Goal: Information Seeking & Learning: Learn about a topic

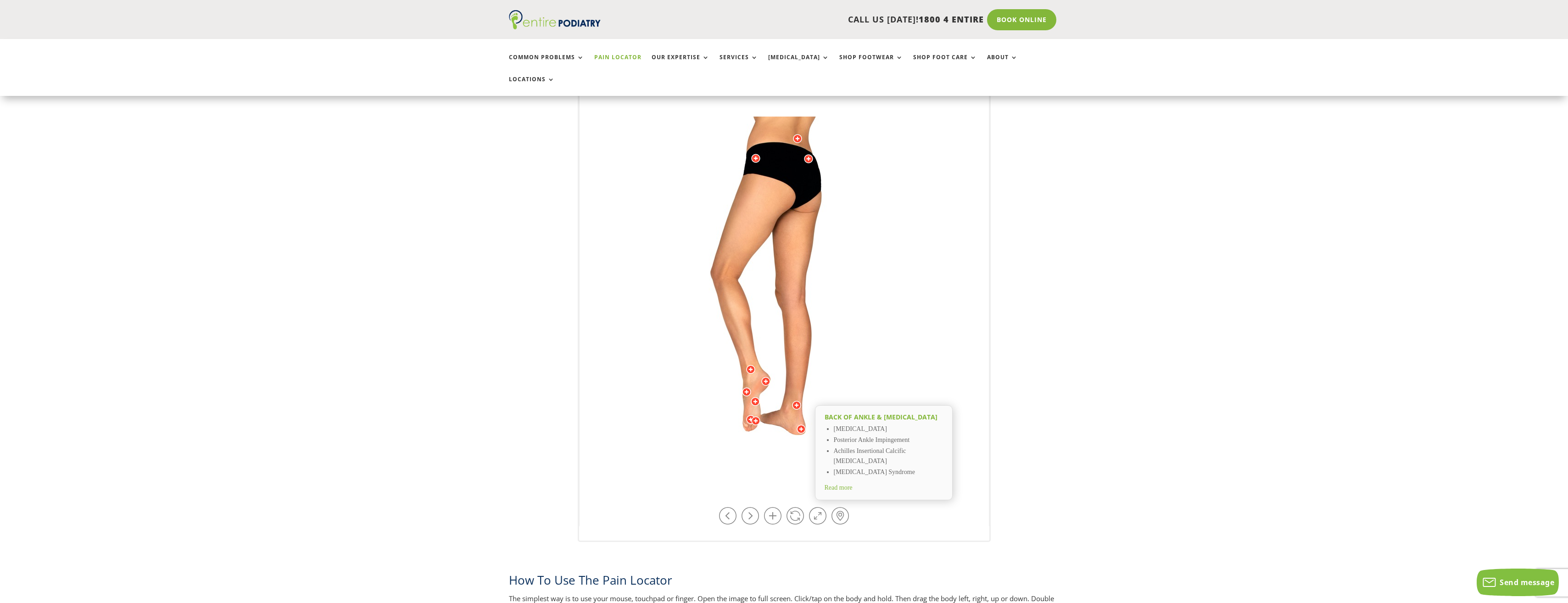
click at [848, 484] on span "Read more" at bounding box center [838, 488] width 28 height 7
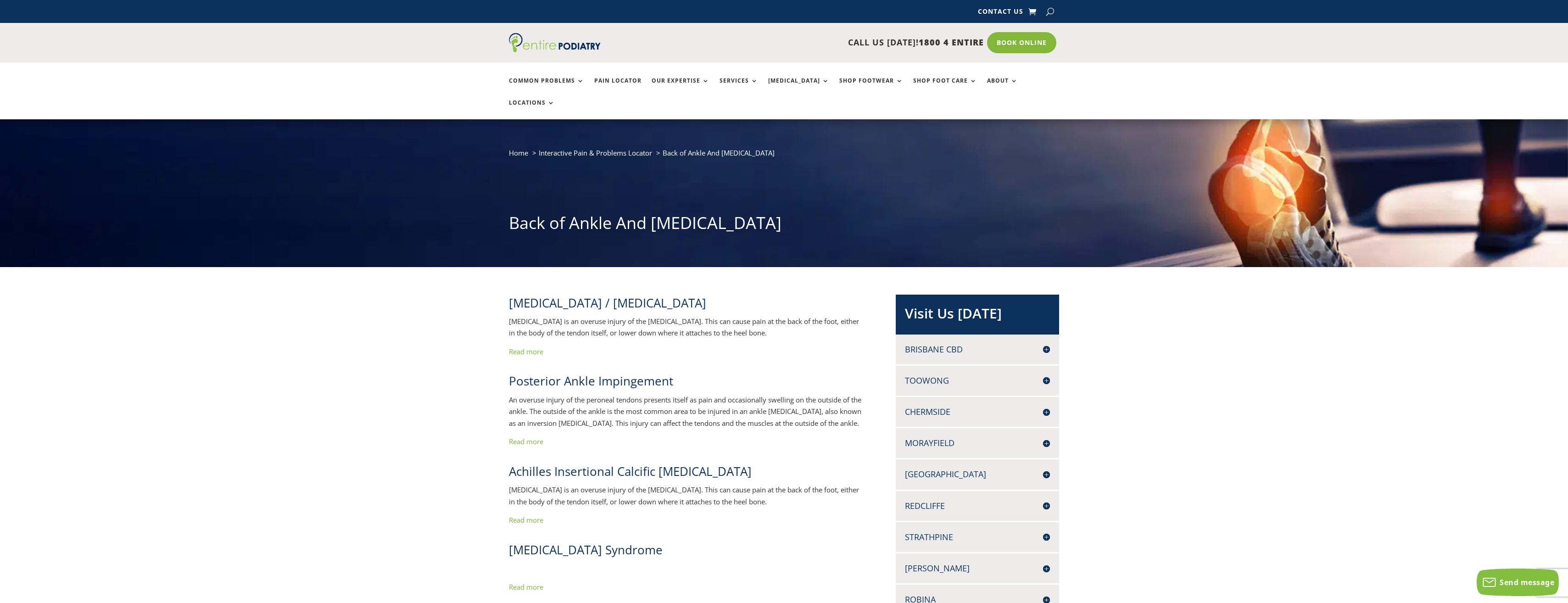
click at [537, 347] on link "Read more" at bounding box center [526, 352] width 34 height 9
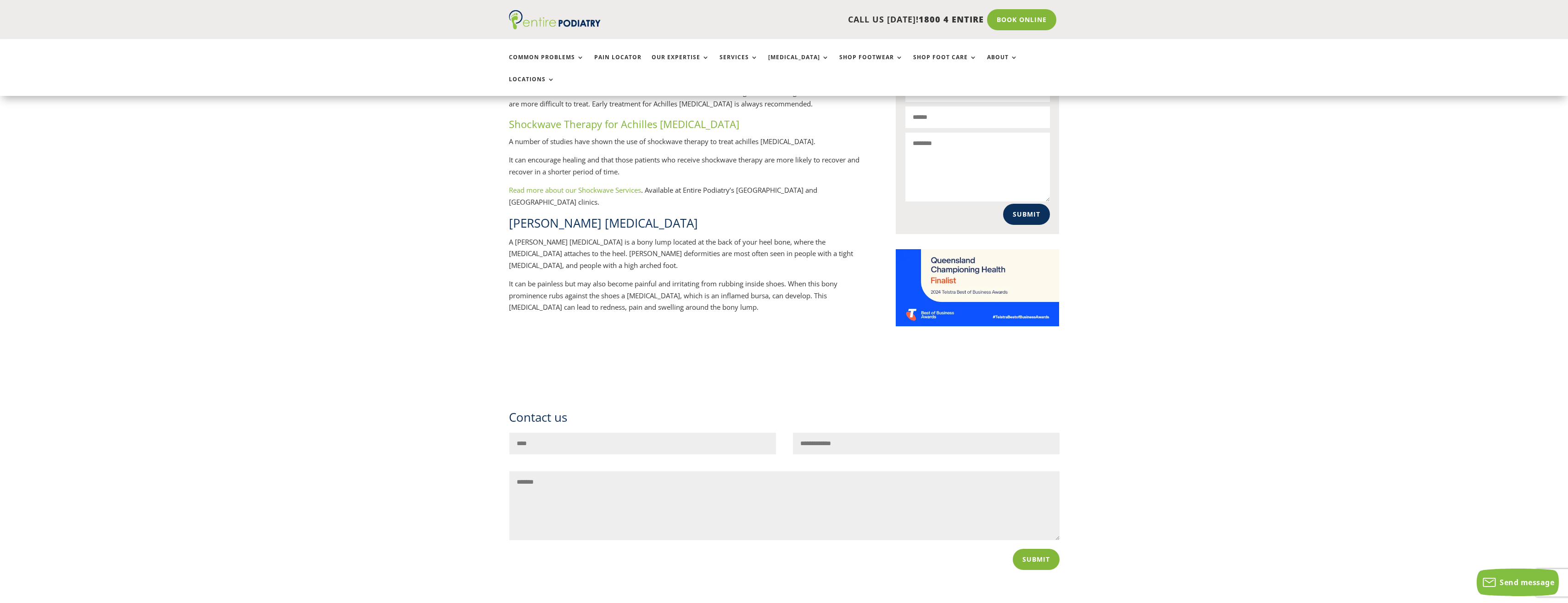
scroll to position [624, 0]
